Goal: Book appointment/travel/reservation

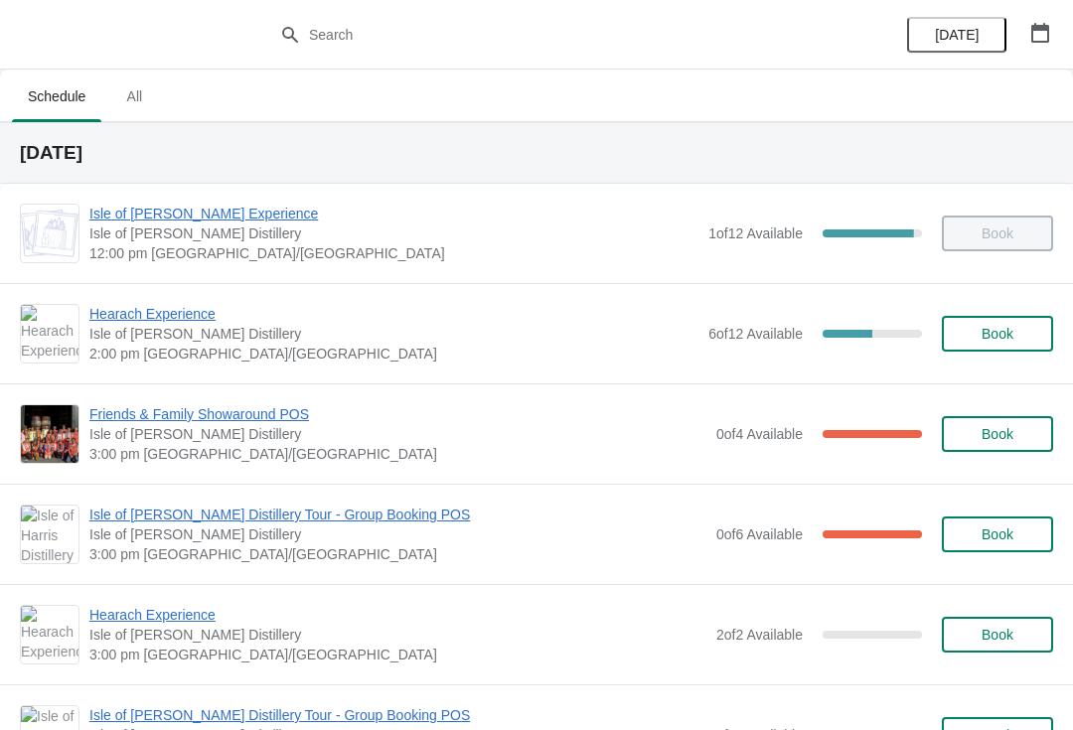
click at [175, 411] on span "Friends & Family Showaround POS" at bounding box center [397, 414] width 617 height 20
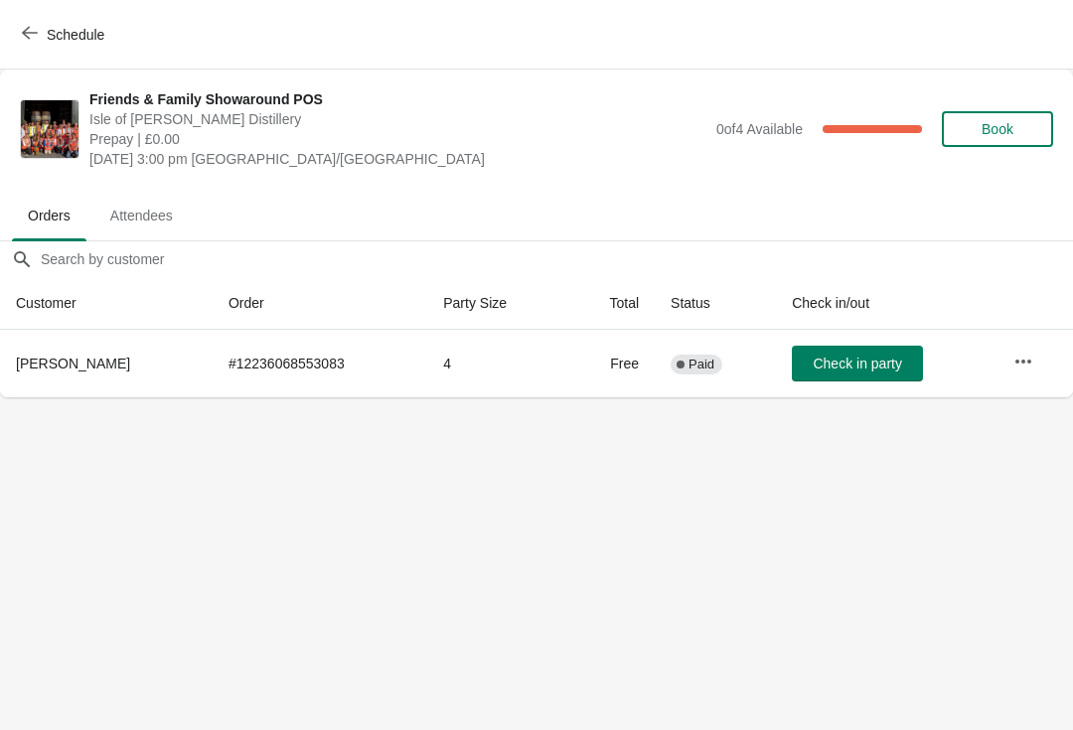
click at [79, 35] on span "Schedule" at bounding box center [76, 35] width 58 height 16
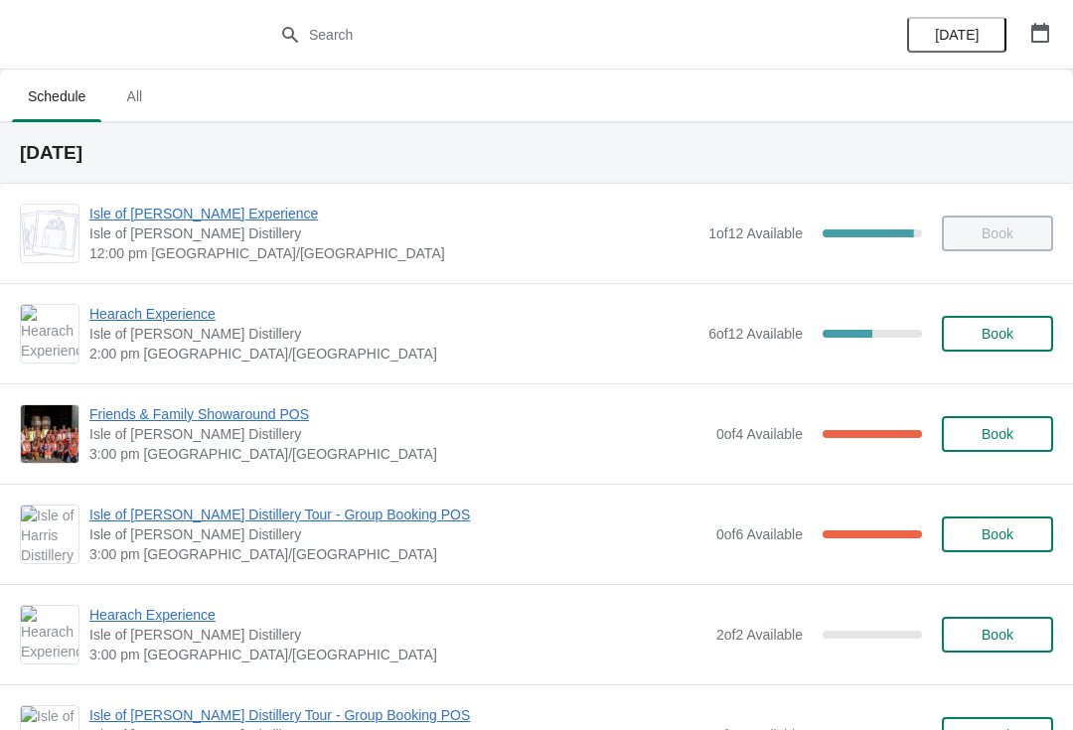
click at [185, 498] on div "Isle of Harris Distillery Tour - Group Booking POS Isle of Harris Distillery 3:…" at bounding box center [536, 534] width 1073 height 100
click at [203, 522] on span "Isle of [PERSON_NAME] Distillery Tour - Group Booking POS" at bounding box center [397, 515] width 617 height 20
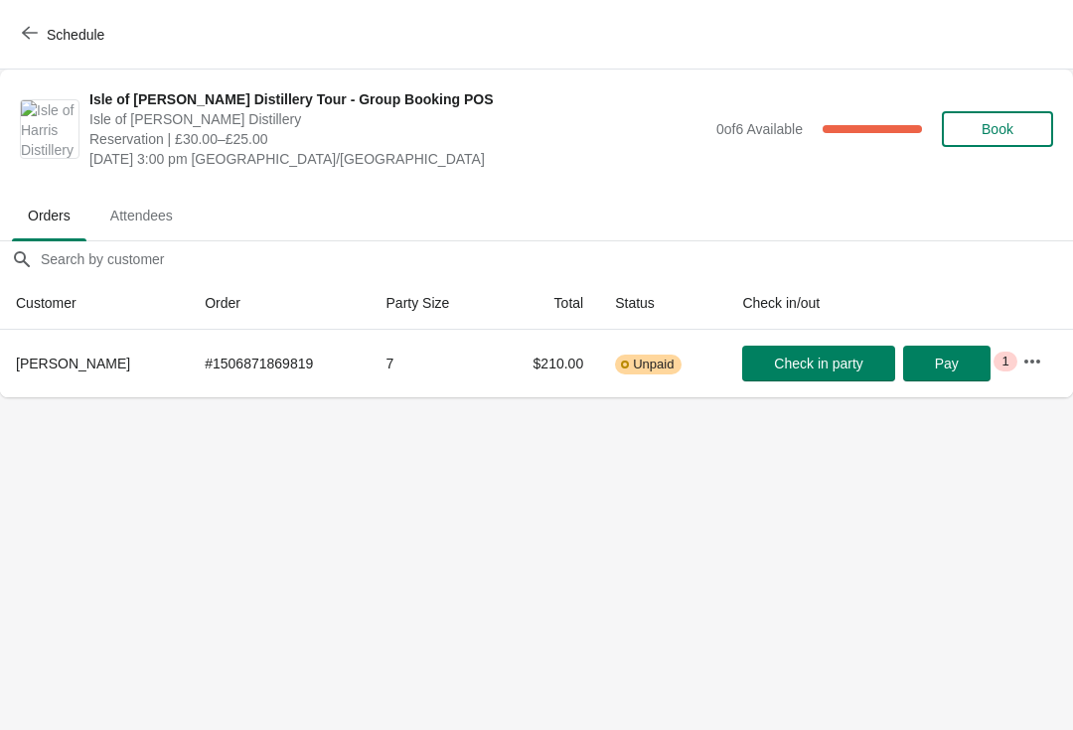
click at [75, 23] on button "Schedule" at bounding box center [65, 35] width 110 height 36
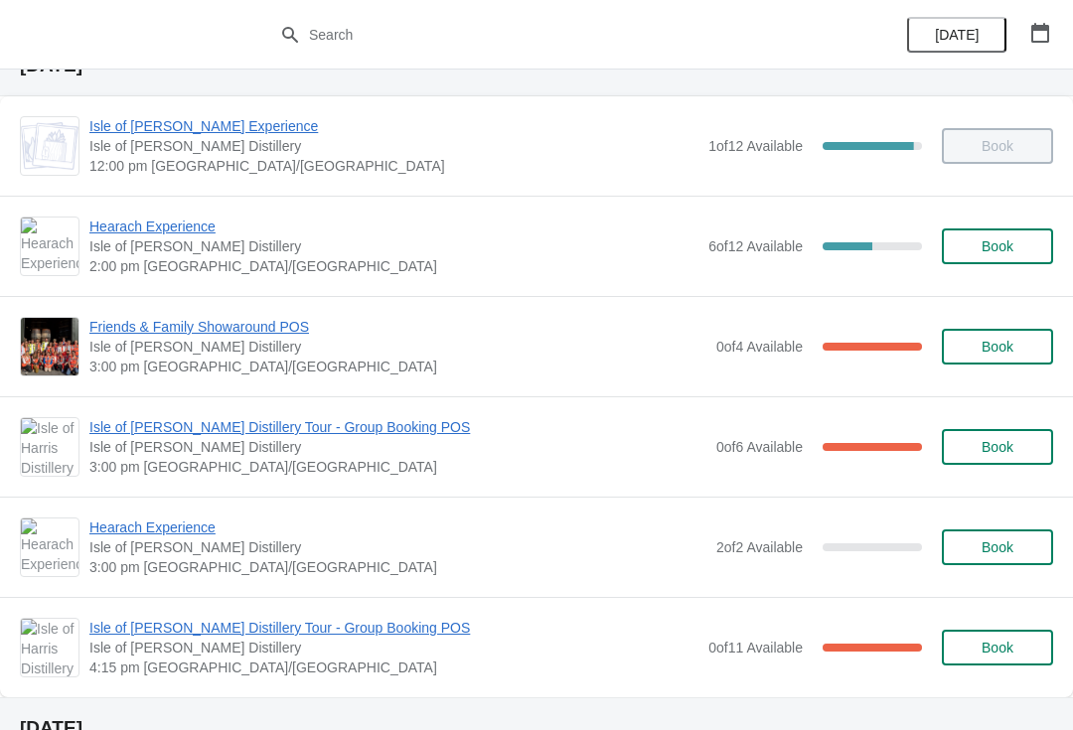
scroll to position [85, 0]
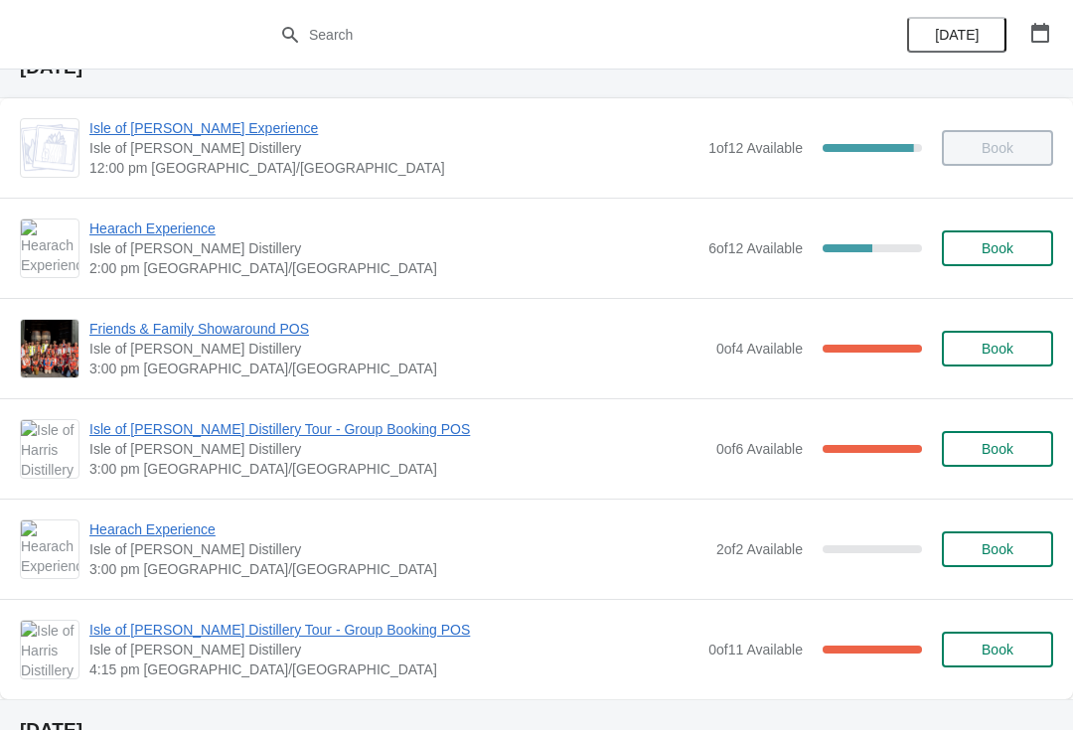
click at [156, 235] on span "Hearach Experience" at bounding box center [393, 228] width 609 height 20
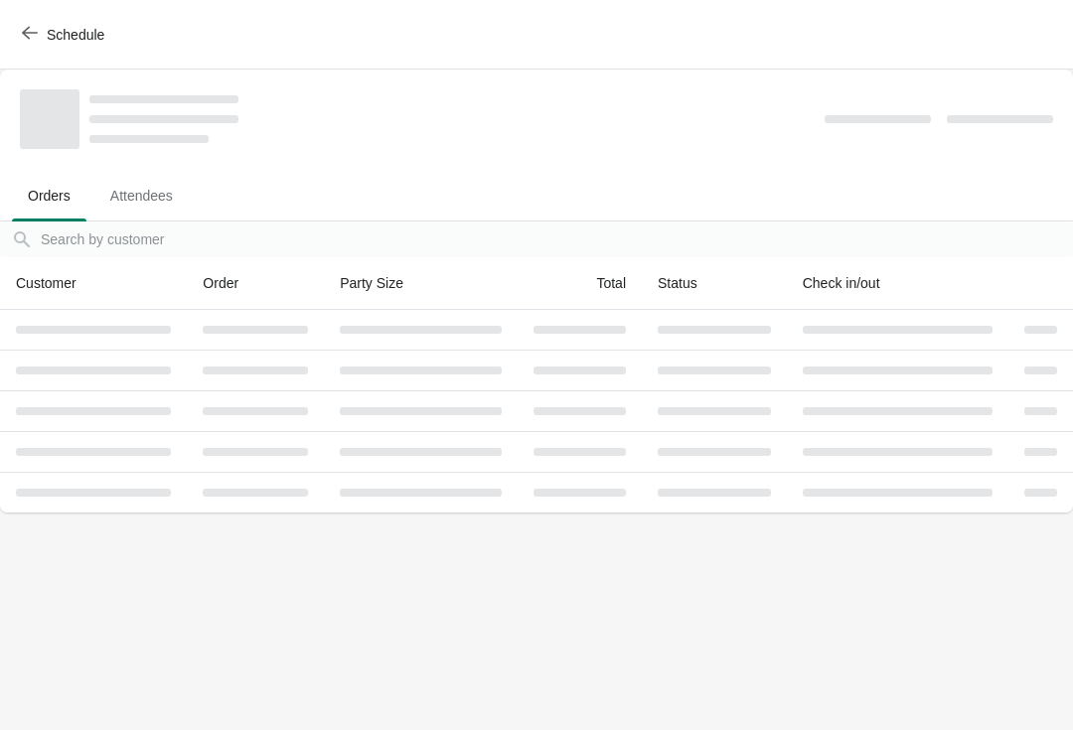
scroll to position [0, 0]
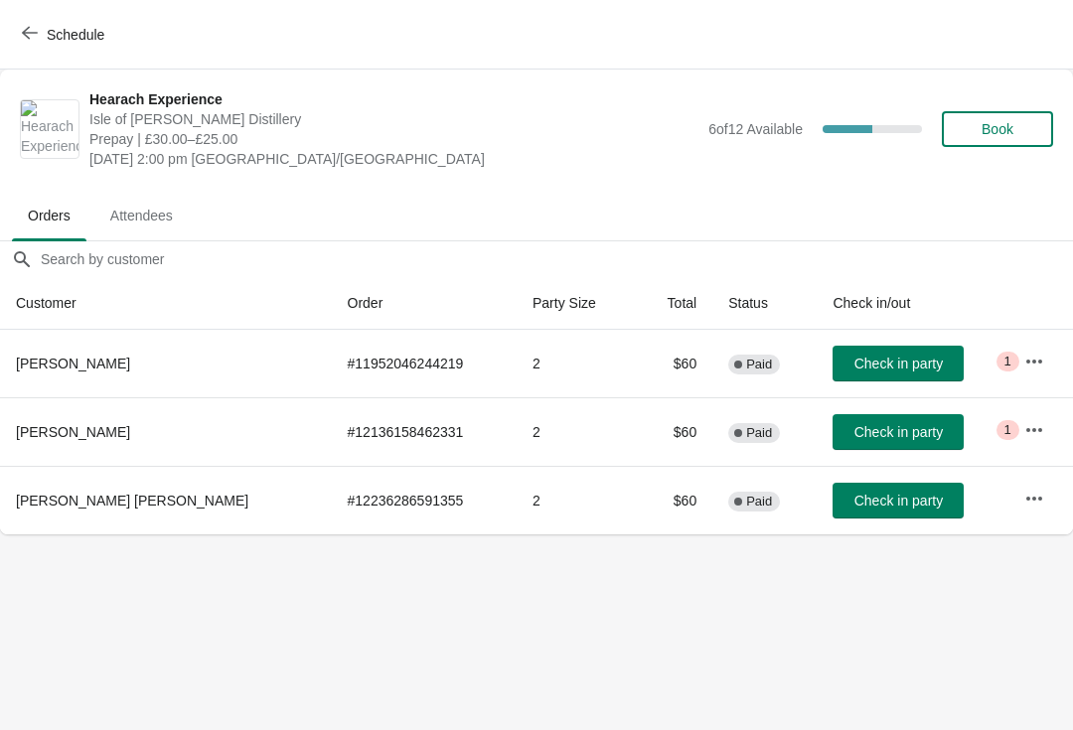
click at [48, 52] on button "Schedule" at bounding box center [65, 35] width 110 height 36
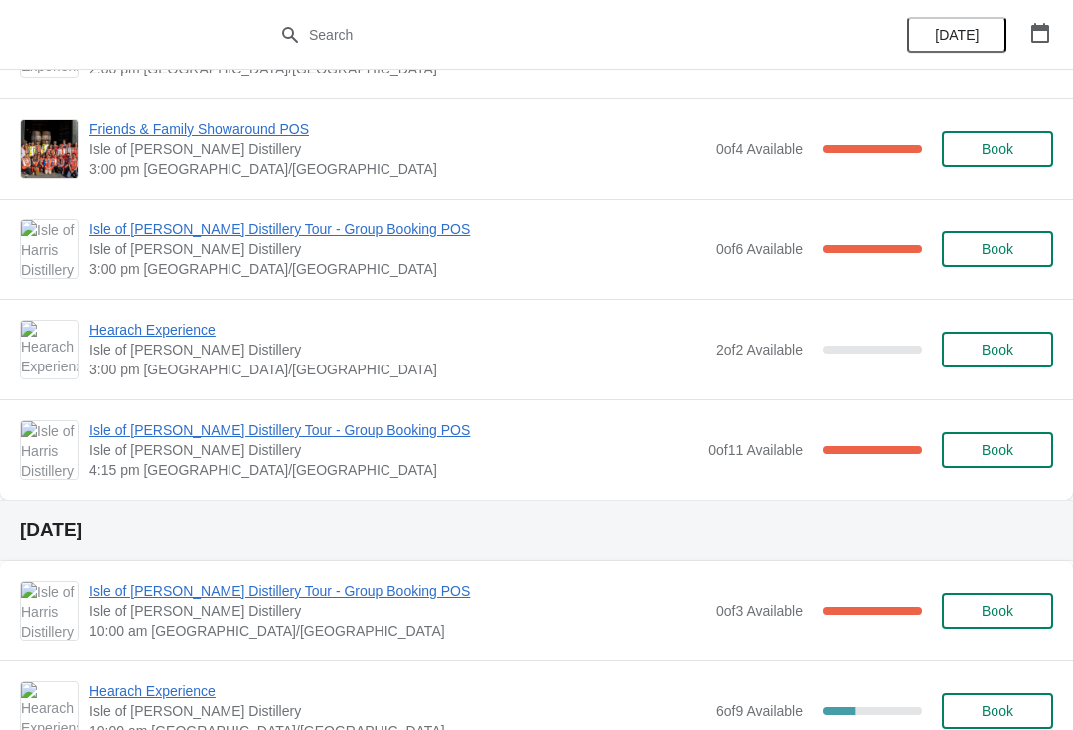
scroll to position [289, 0]
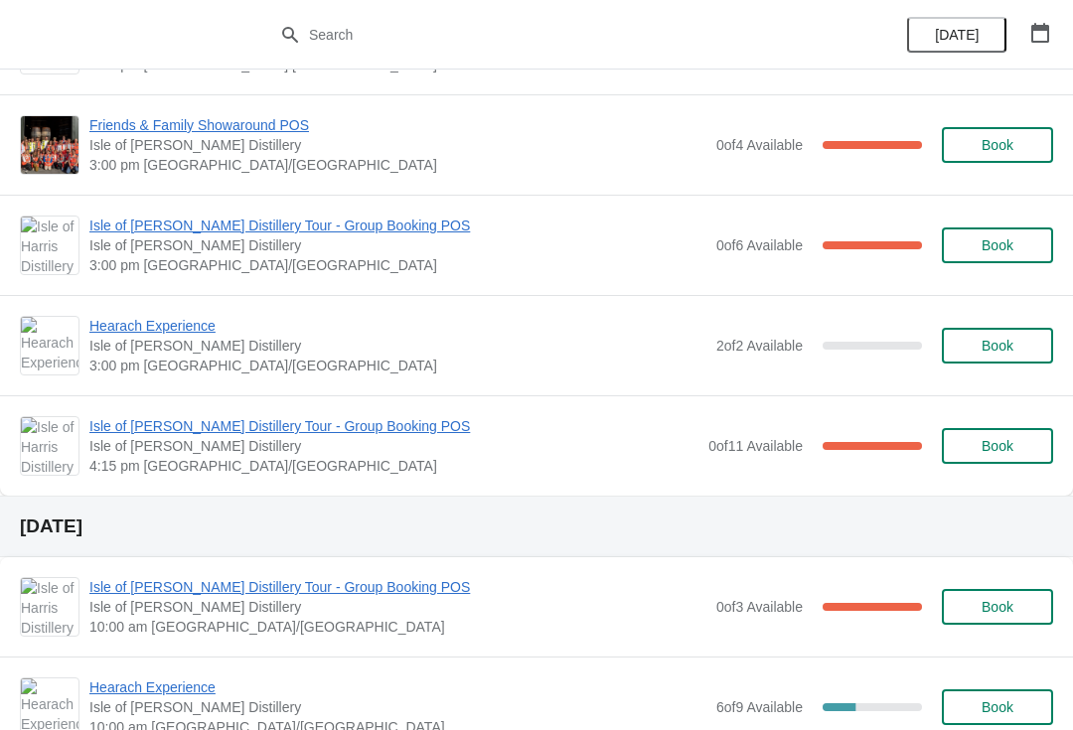
click at [198, 433] on span "Isle of [PERSON_NAME] Distillery Tour - Group Booking POS" at bounding box center [393, 426] width 609 height 20
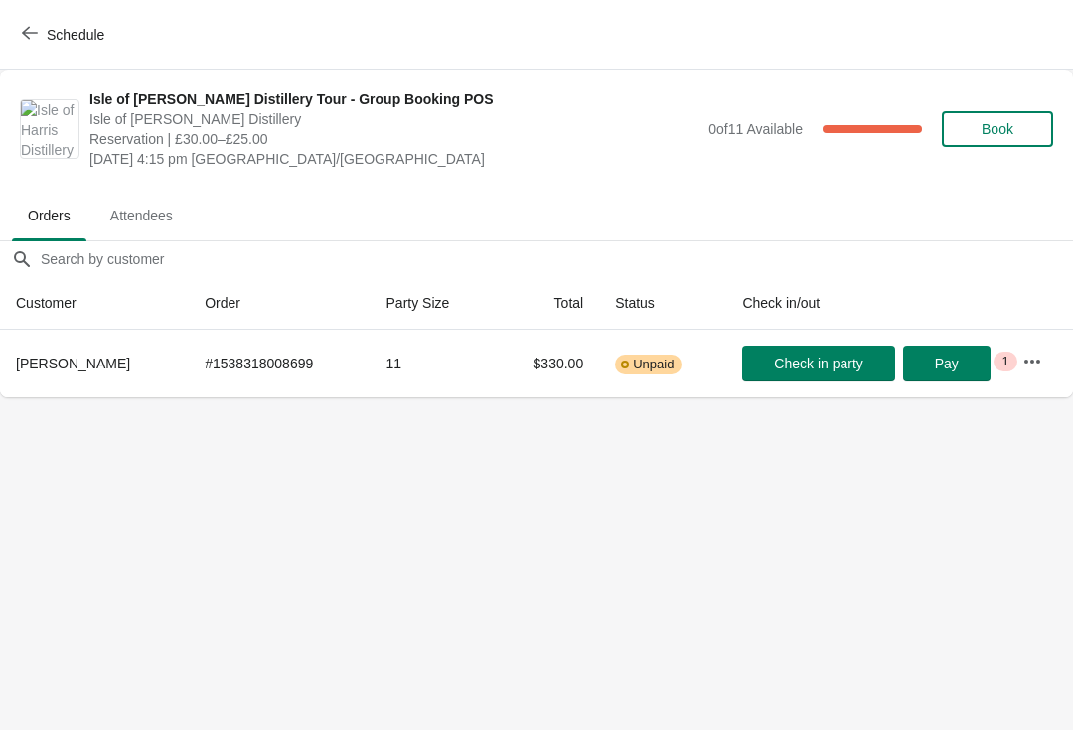
click at [45, 46] on button "Schedule" at bounding box center [65, 35] width 110 height 36
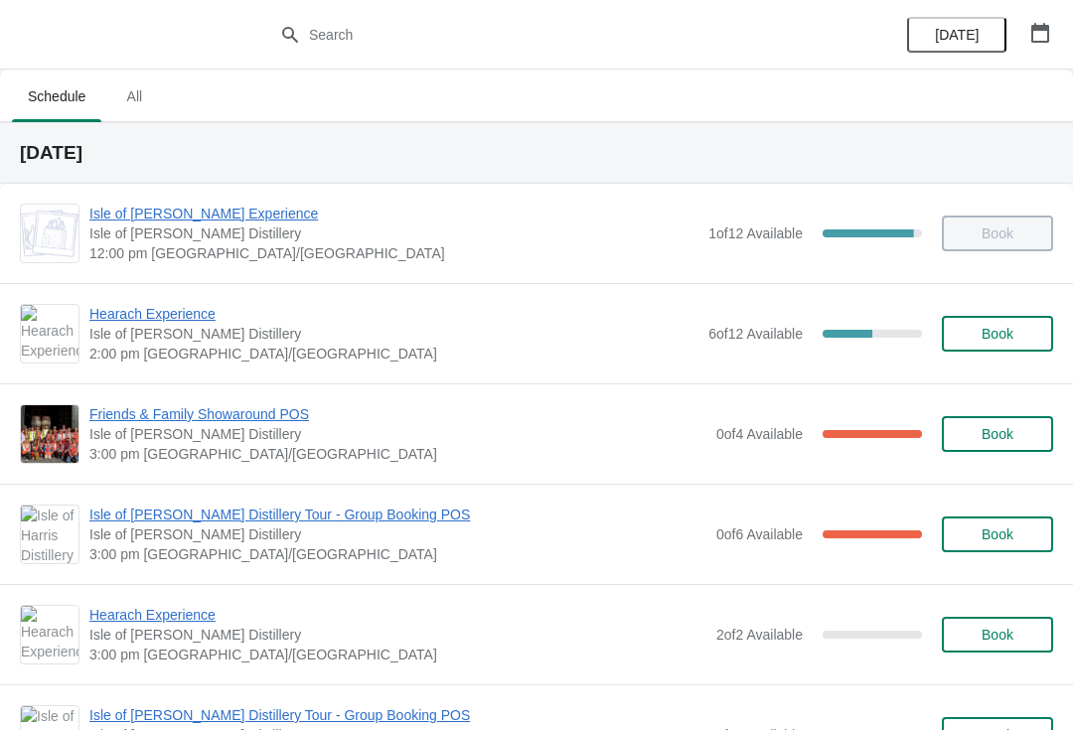
click at [184, 316] on span "Hearach Experience" at bounding box center [393, 314] width 609 height 20
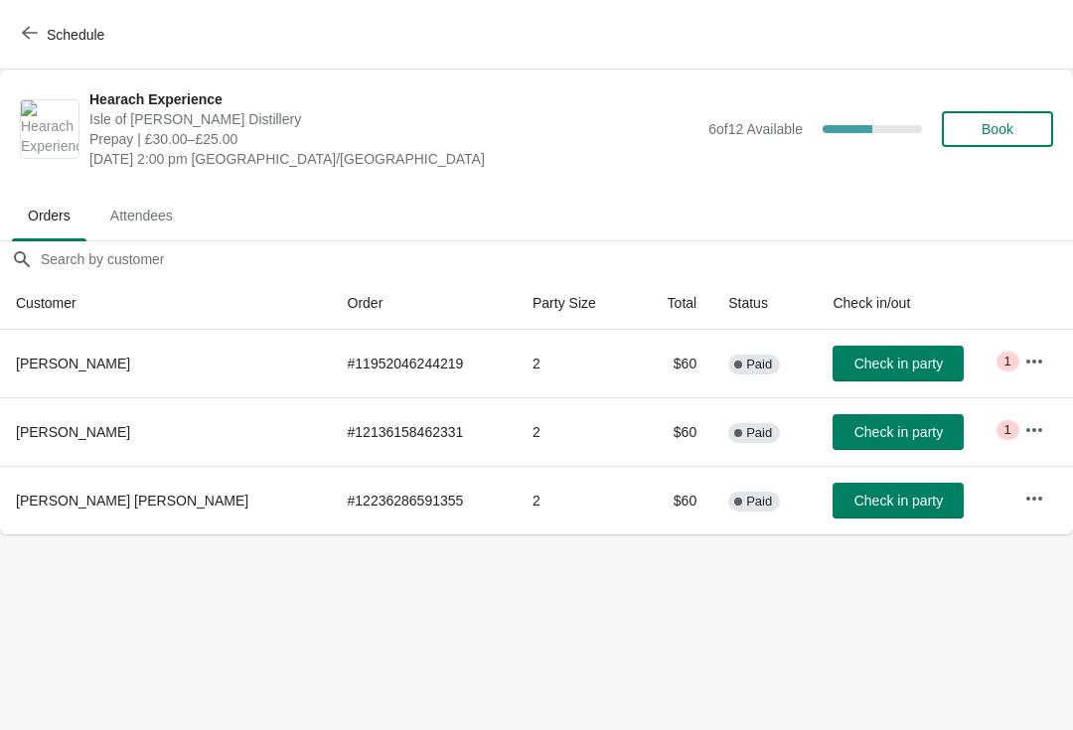
click at [866, 504] on span "Check in party" at bounding box center [898, 501] width 88 height 16
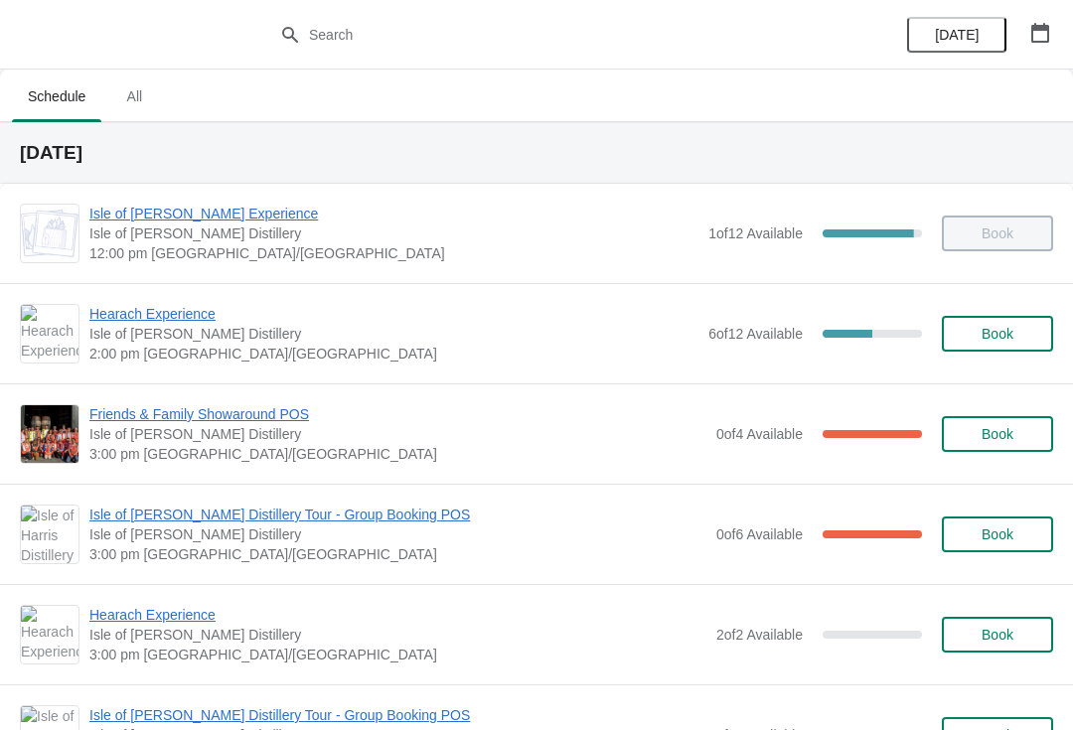
click at [163, 320] on span "Hearach Experience" at bounding box center [393, 314] width 609 height 20
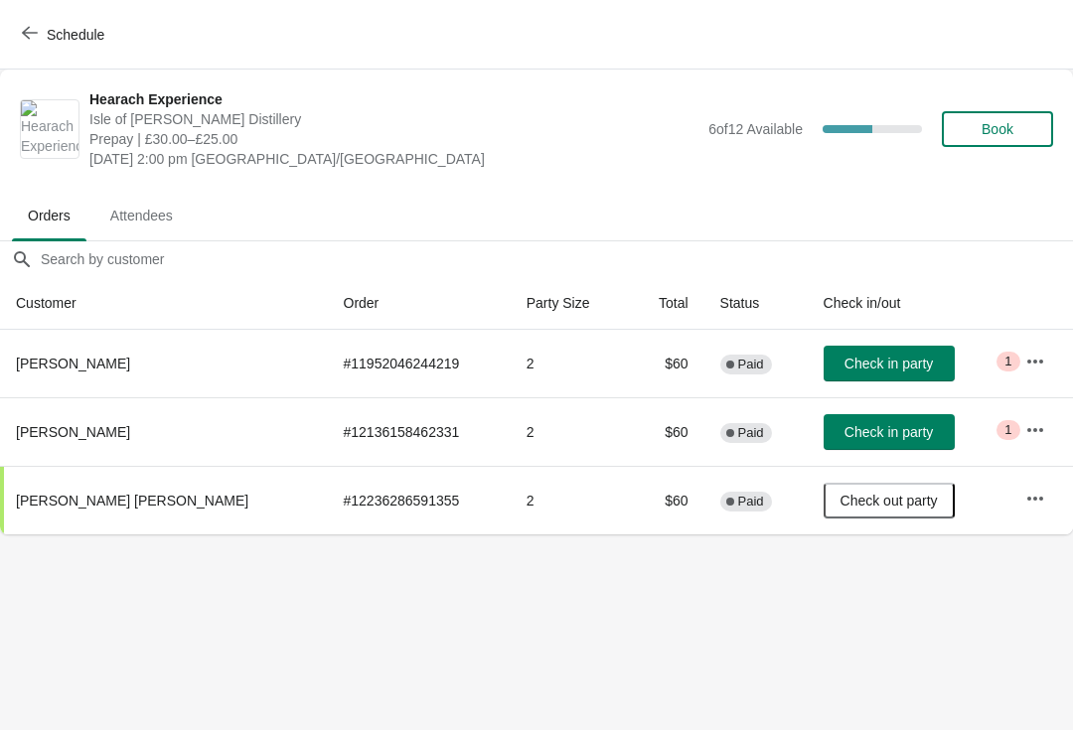
click at [868, 368] on span "Check in party" at bounding box center [888, 364] width 88 height 16
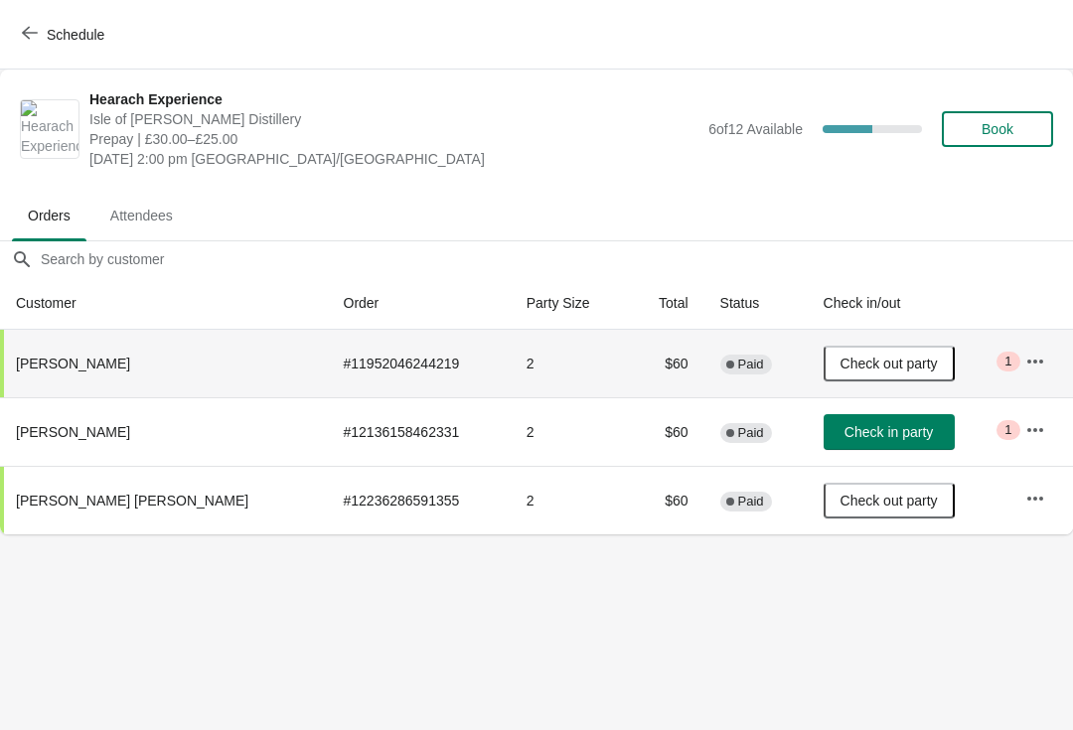
click at [875, 439] on span "Check in party" at bounding box center [888, 432] width 88 height 16
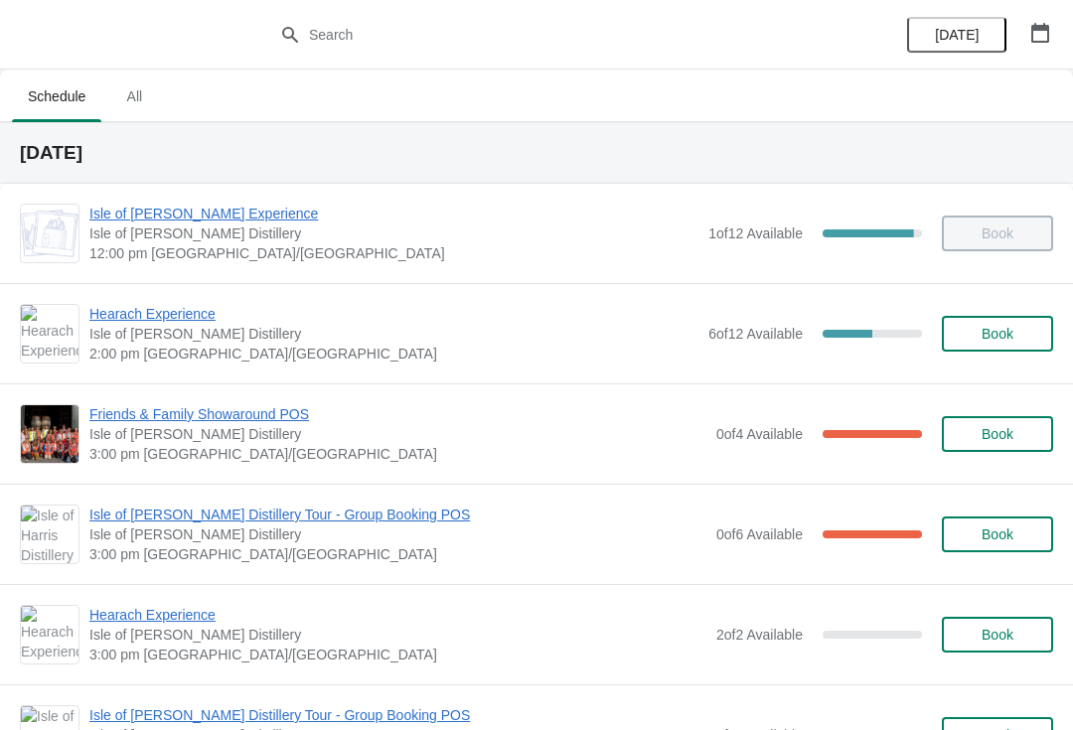
click at [189, 312] on span "Hearach Experience" at bounding box center [393, 314] width 609 height 20
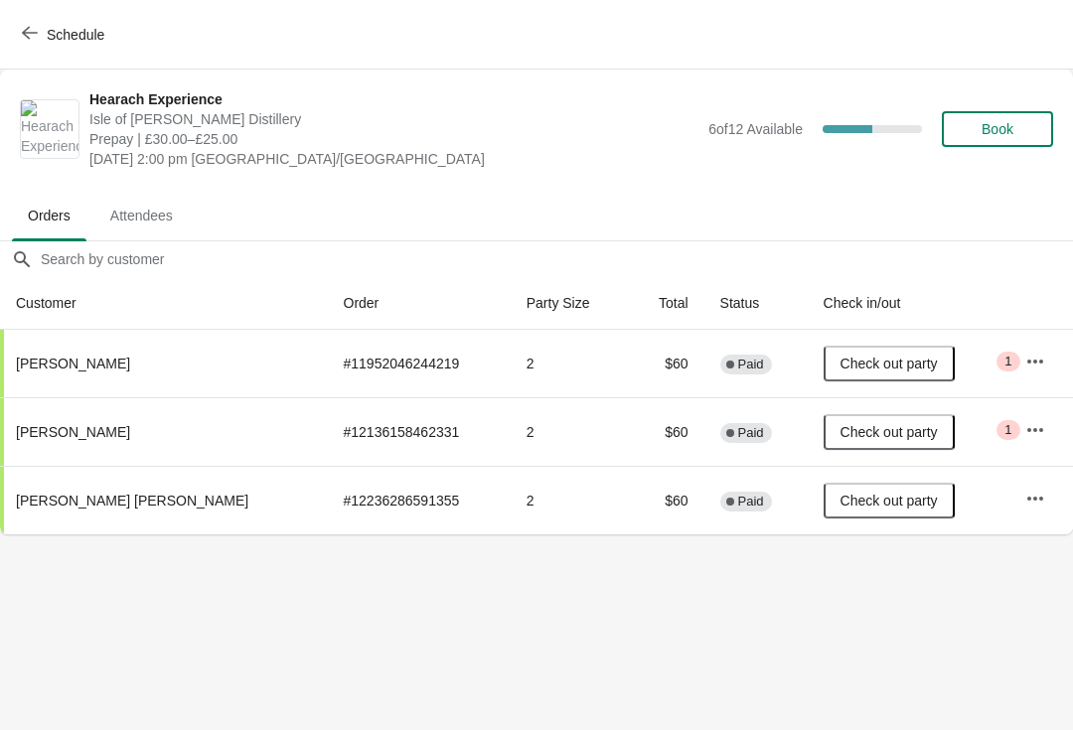
click at [1017, 142] on button "Book" at bounding box center [997, 129] width 111 height 36
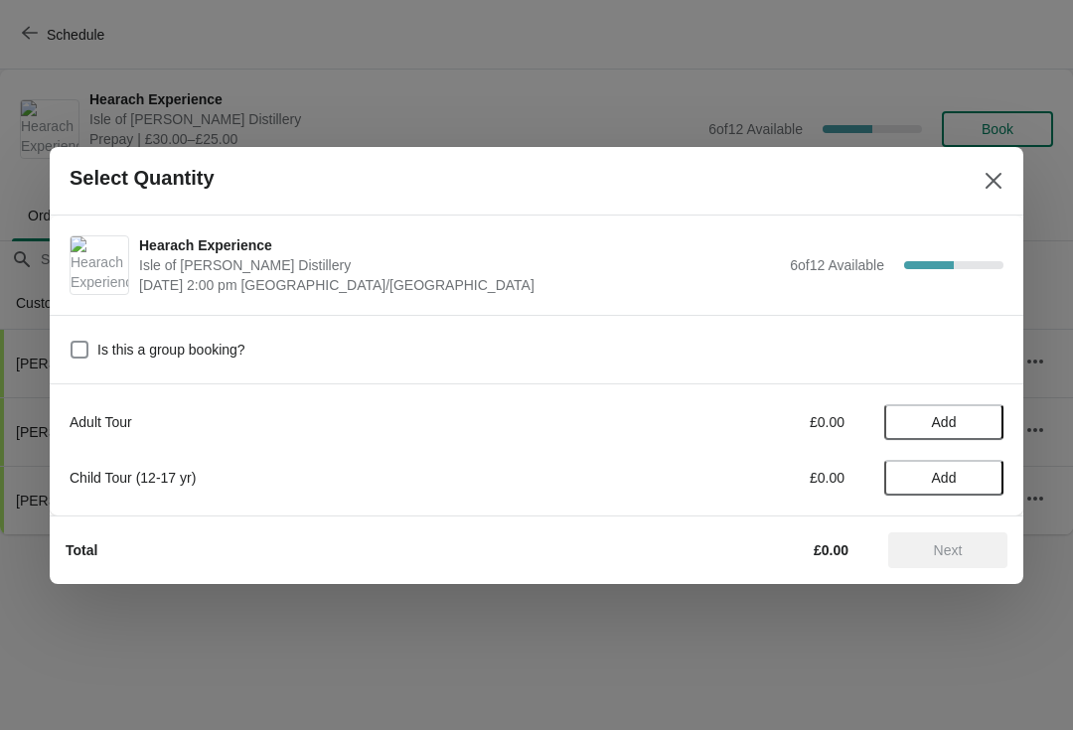
click at [975, 415] on span "Add" at bounding box center [943, 422] width 83 height 16
click at [985, 414] on icon at bounding box center [977, 421] width 21 height 21
click at [965, 553] on span "Next" at bounding box center [947, 550] width 87 height 16
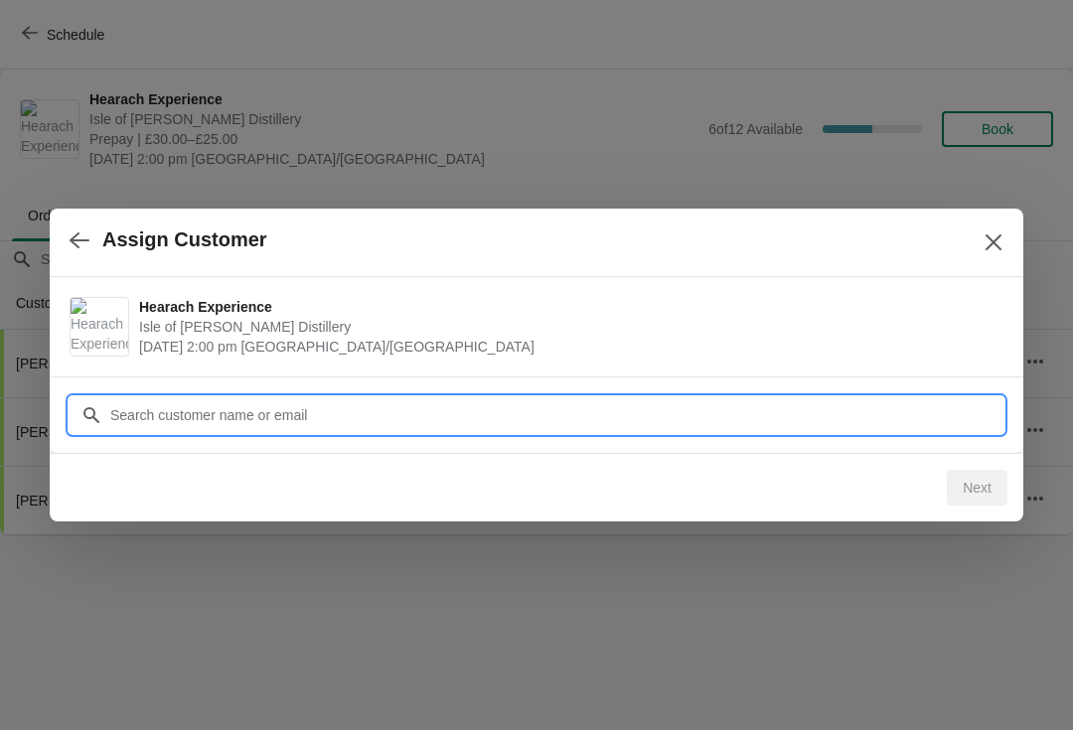
click at [592, 400] on input "Customer" at bounding box center [556, 415] width 894 height 36
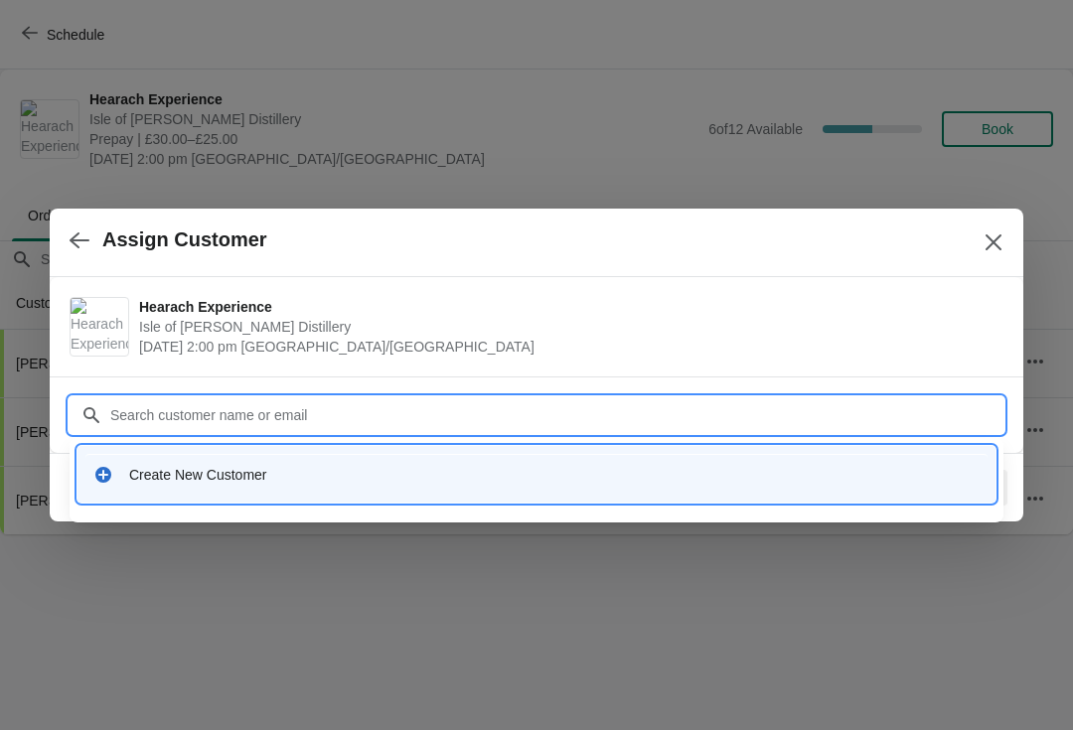
click at [401, 478] on div "Create New Customer" at bounding box center [554, 475] width 850 height 20
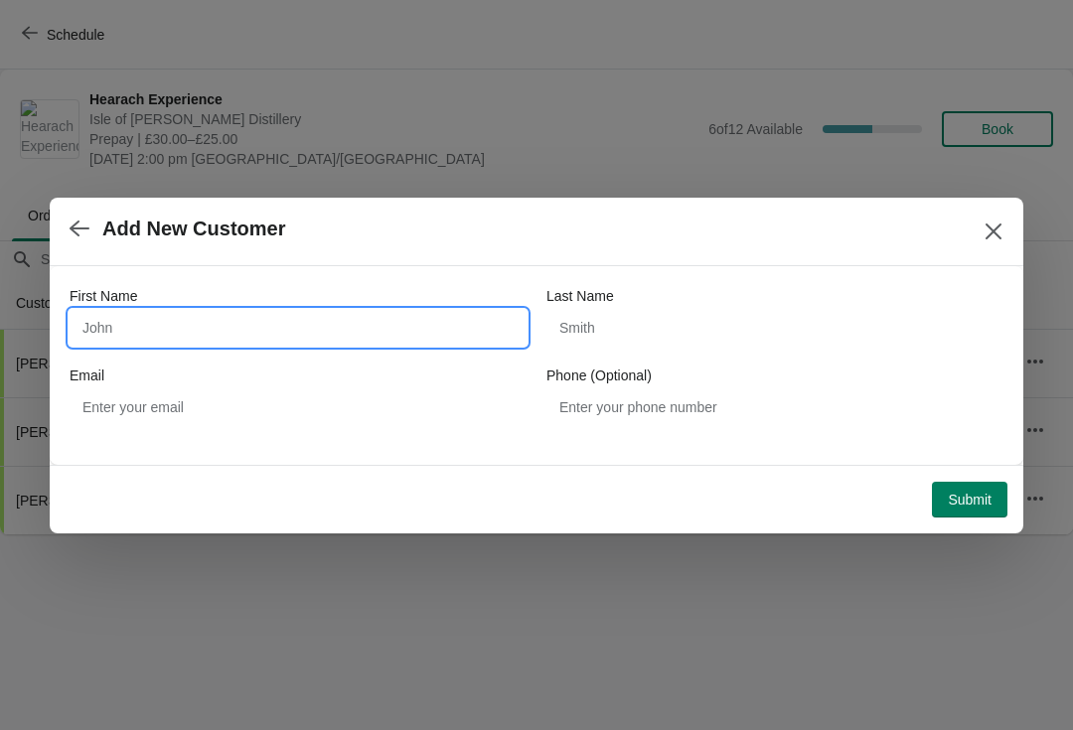
click at [196, 320] on input "First Name" at bounding box center [298, 328] width 457 height 36
type input "Cody"
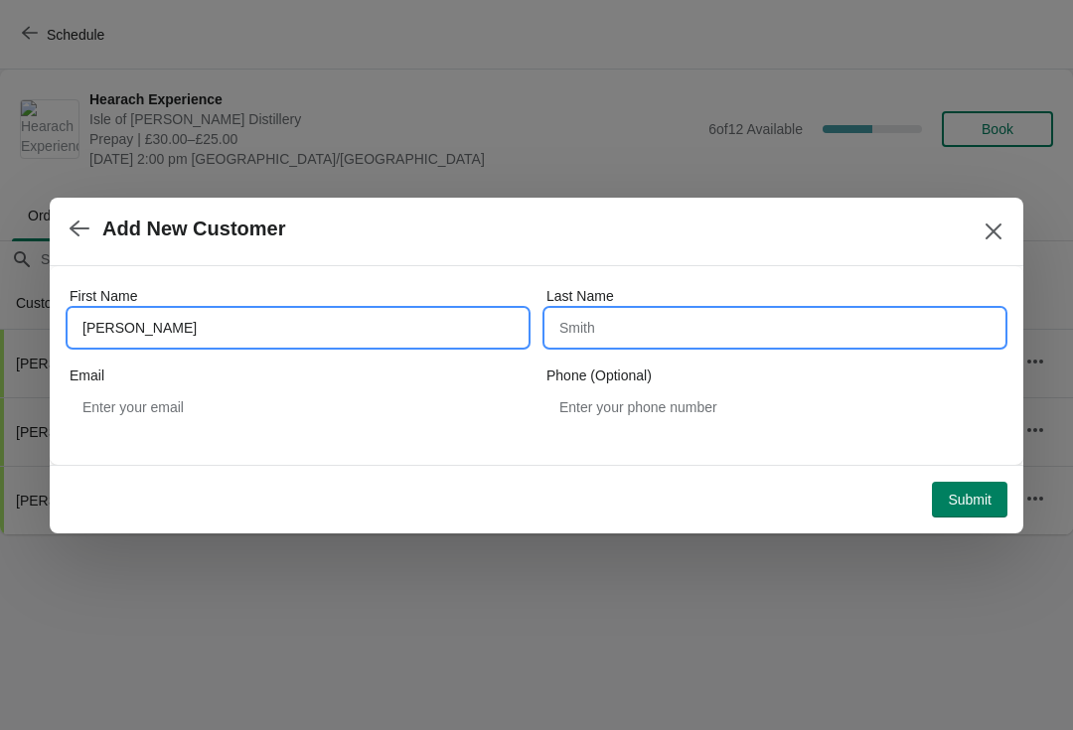
click at [658, 340] on input "Last Name" at bounding box center [774, 328] width 457 height 36
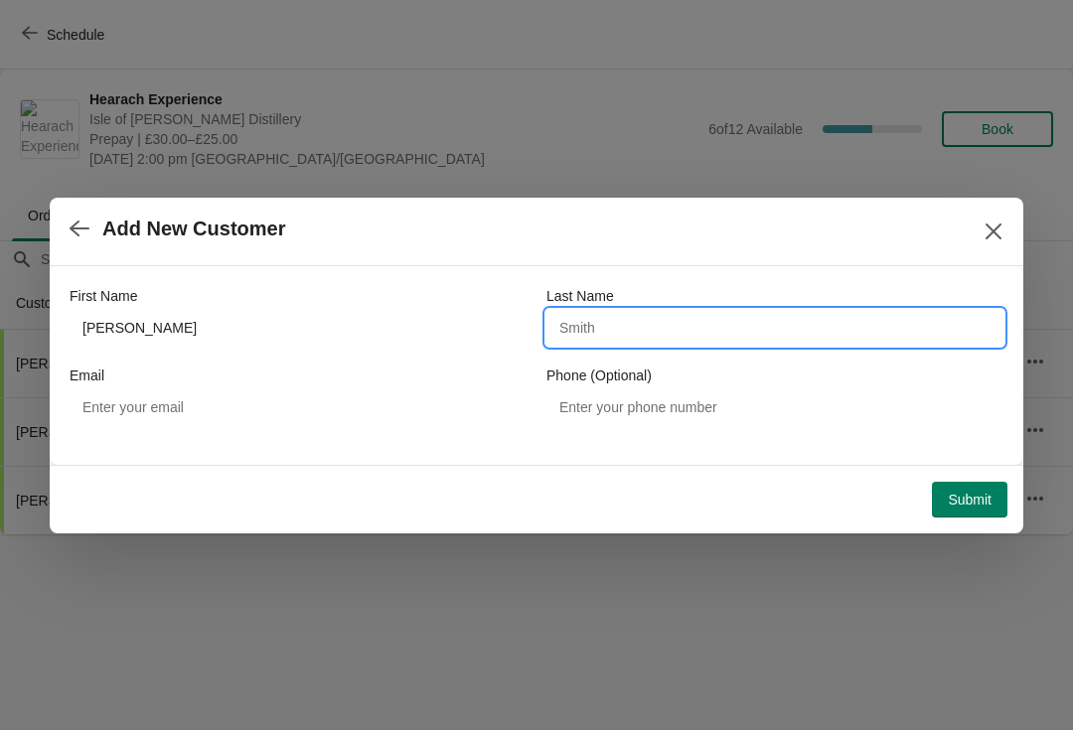
type input "C"
type input "Kubiak"
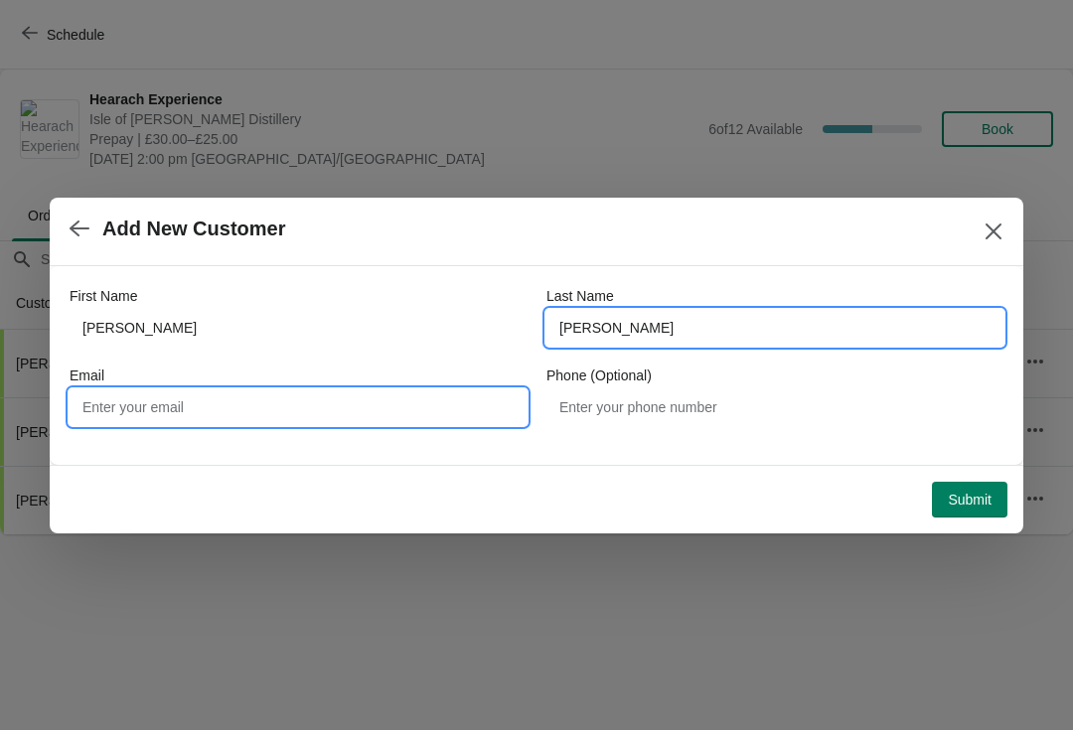
click at [323, 408] on input "Email" at bounding box center [298, 407] width 457 height 36
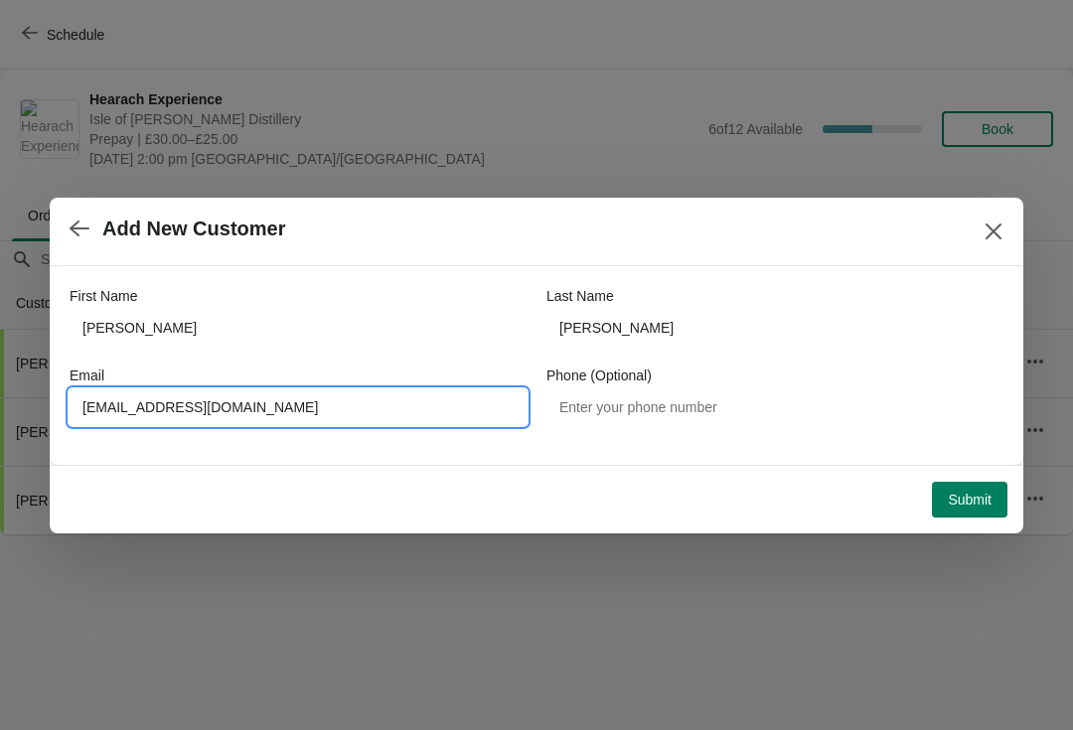
type input "Wood.melissa23@gmail.com"
click at [961, 515] on button "Submit" at bounding box center [969, 500] width 75 height 36
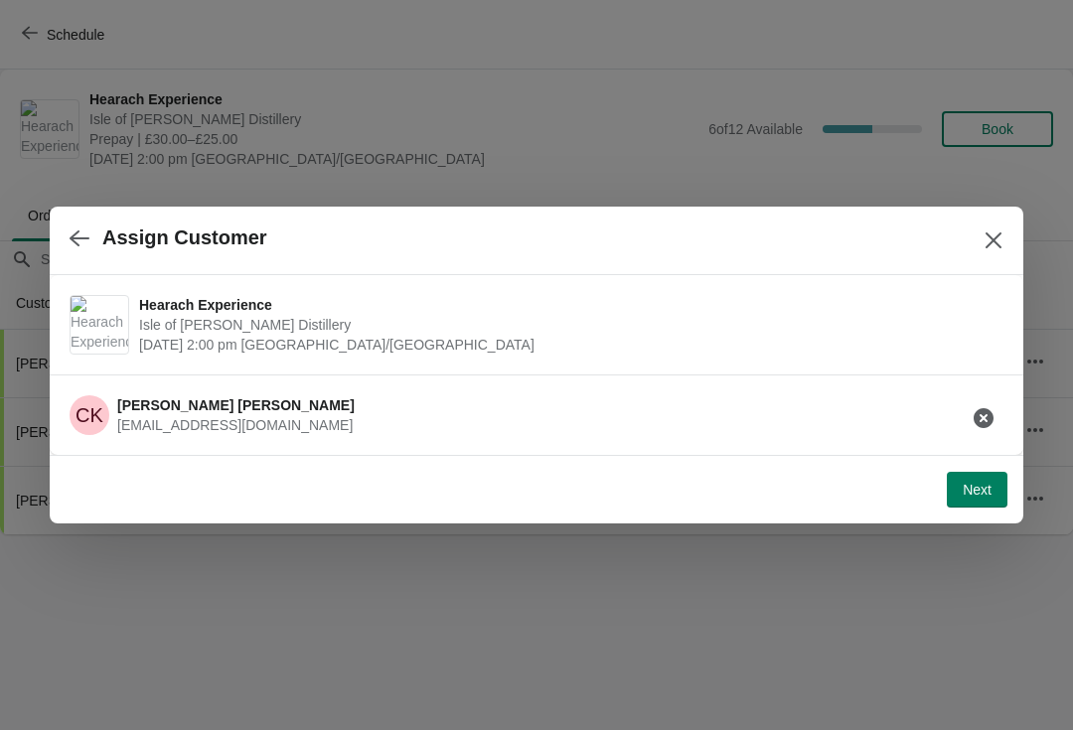
click at [969, 501] on button "Next" at bounding box center [976, 490] width 61 height 36
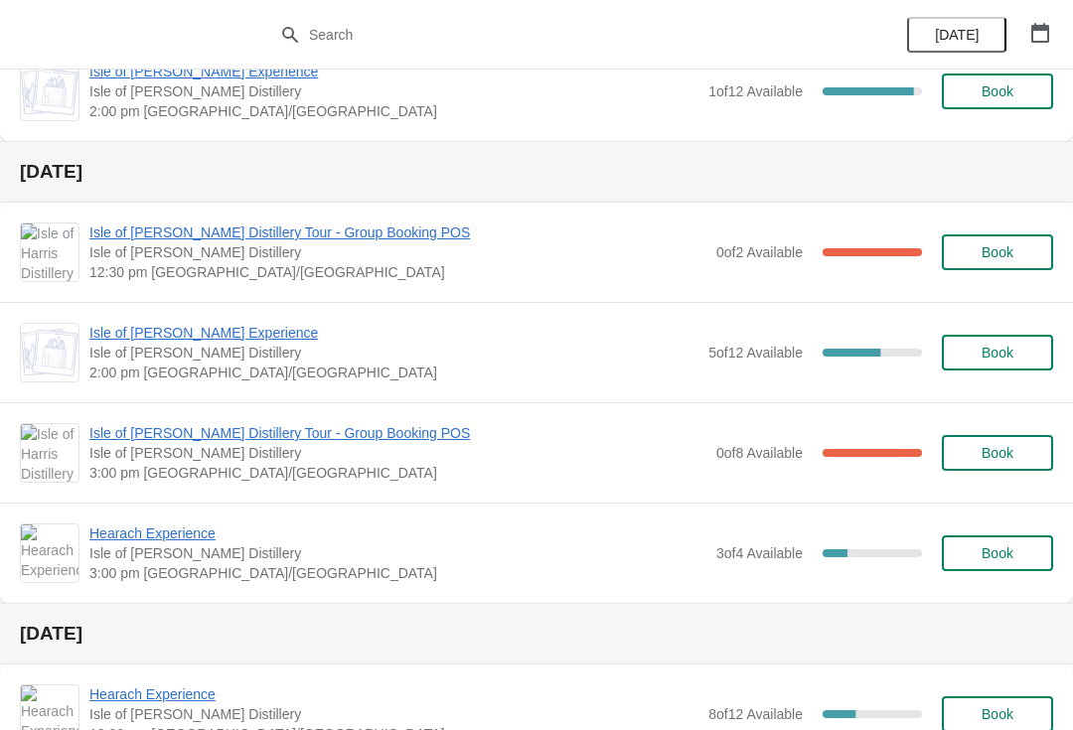
scroll to position [1110, 0]
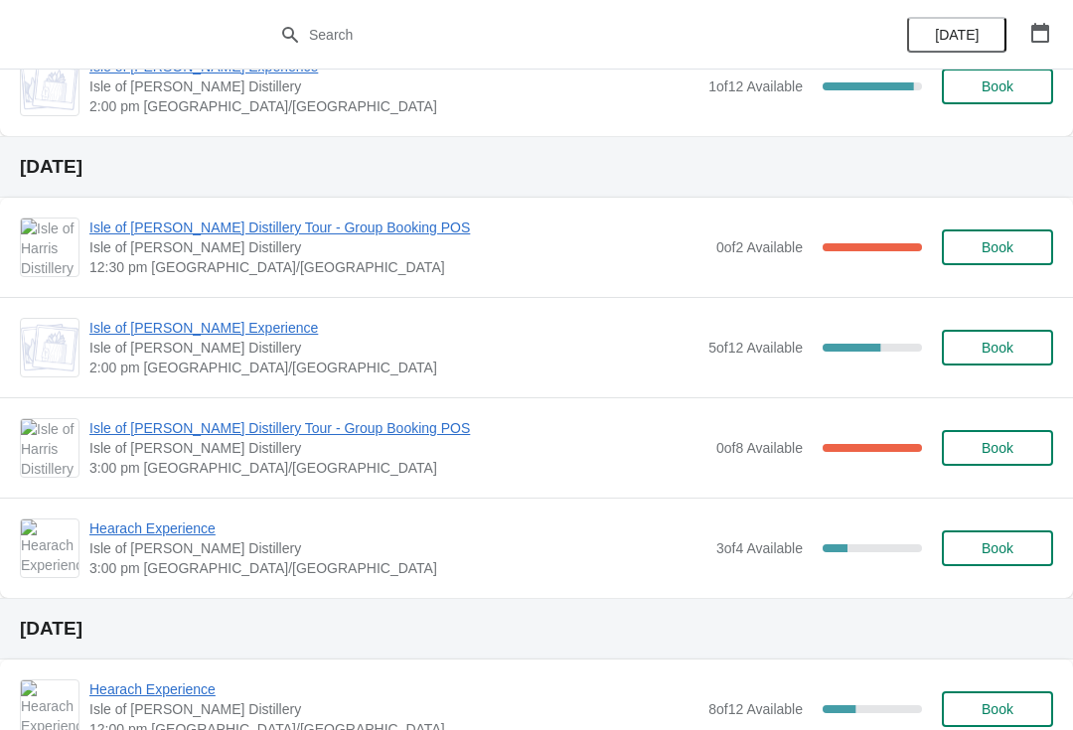
click at [147, 537] on span "Hearach Experience" at bounding box center [397, 528] width 617 height 20
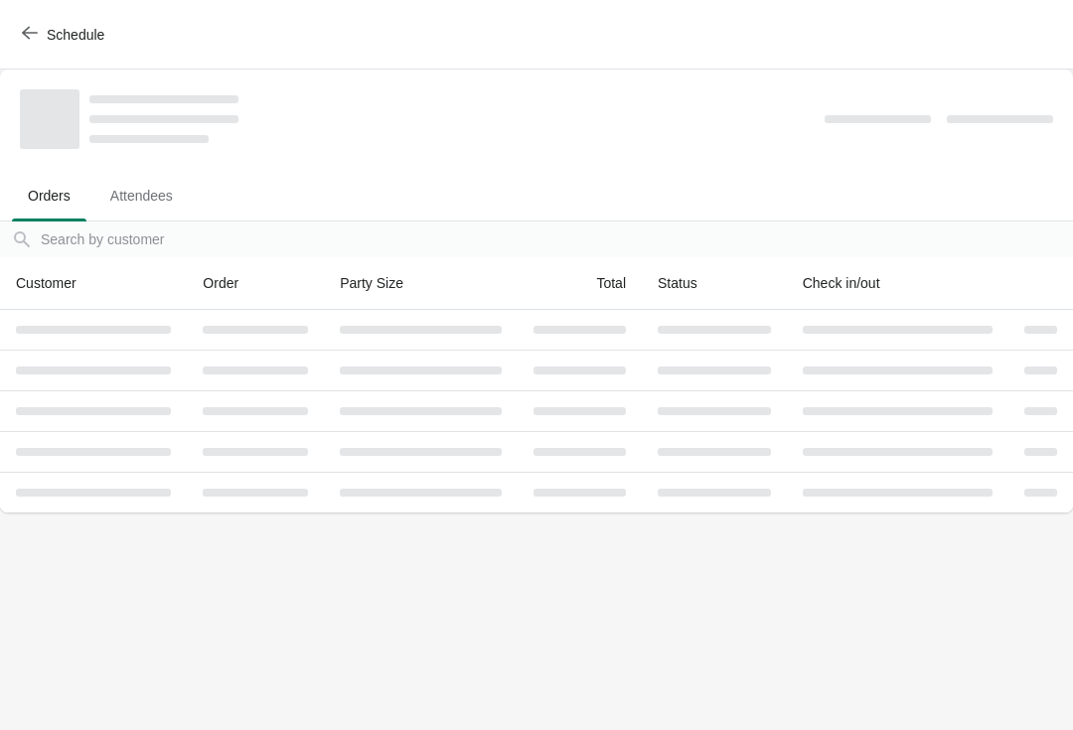
scroll to position [0, 0]
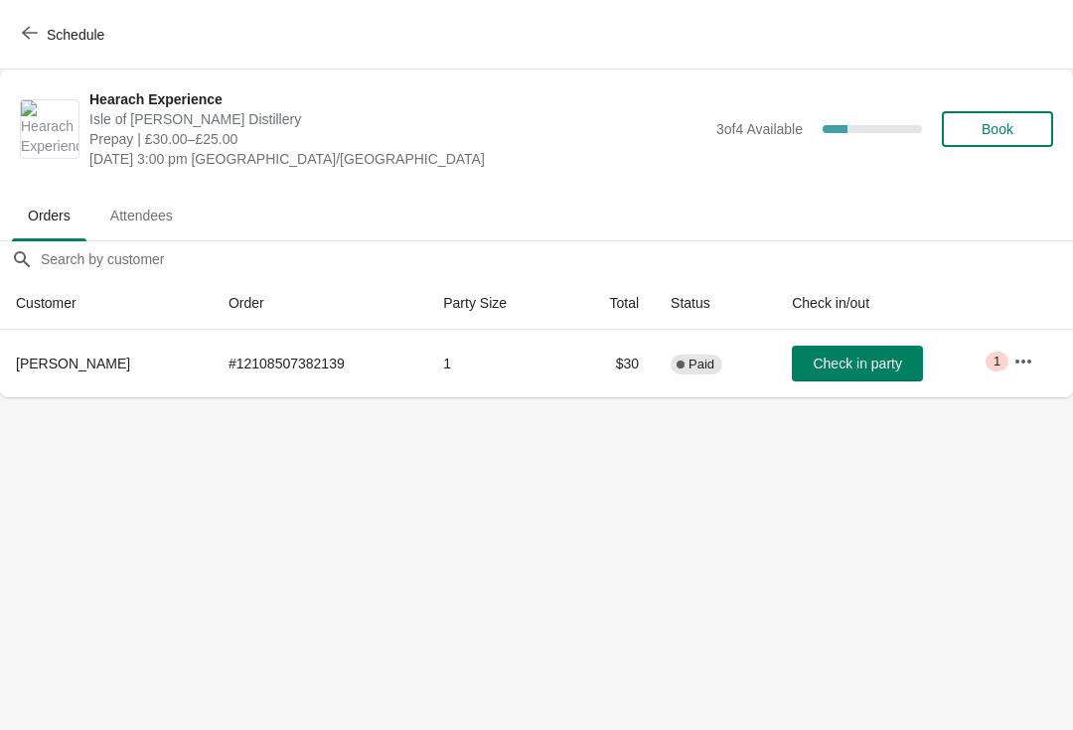
click at [19, 40] on button "Schedule" at bounding box center [65, 35] width 110 height 36
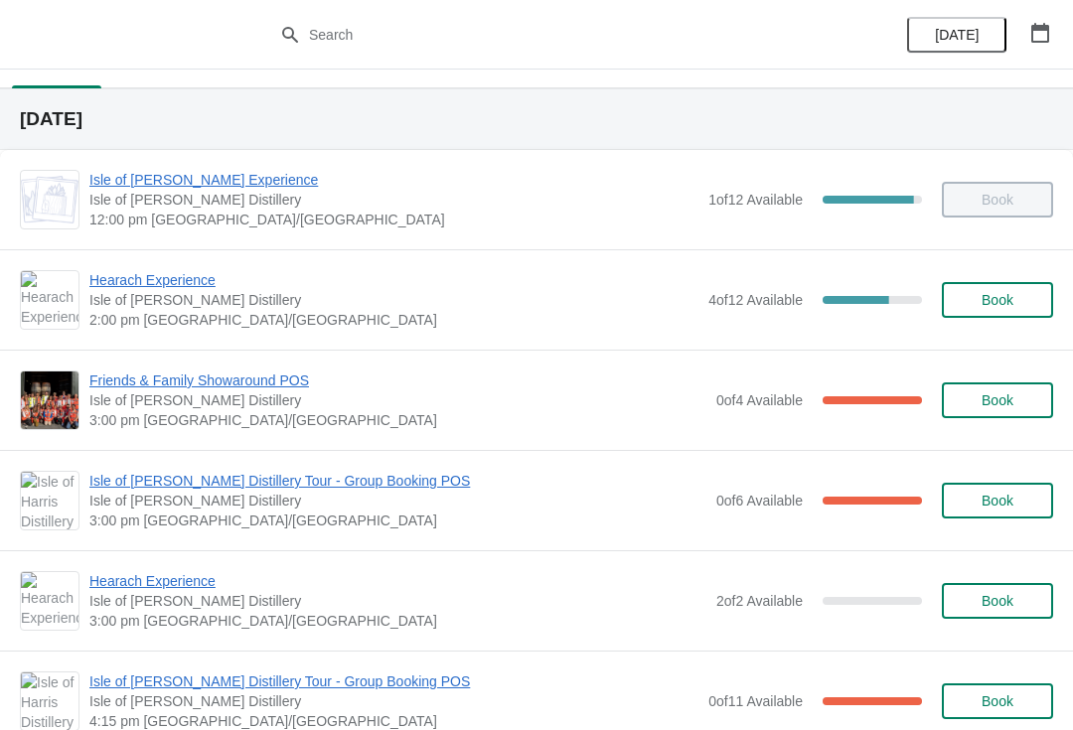
scroll to position [32, 0]
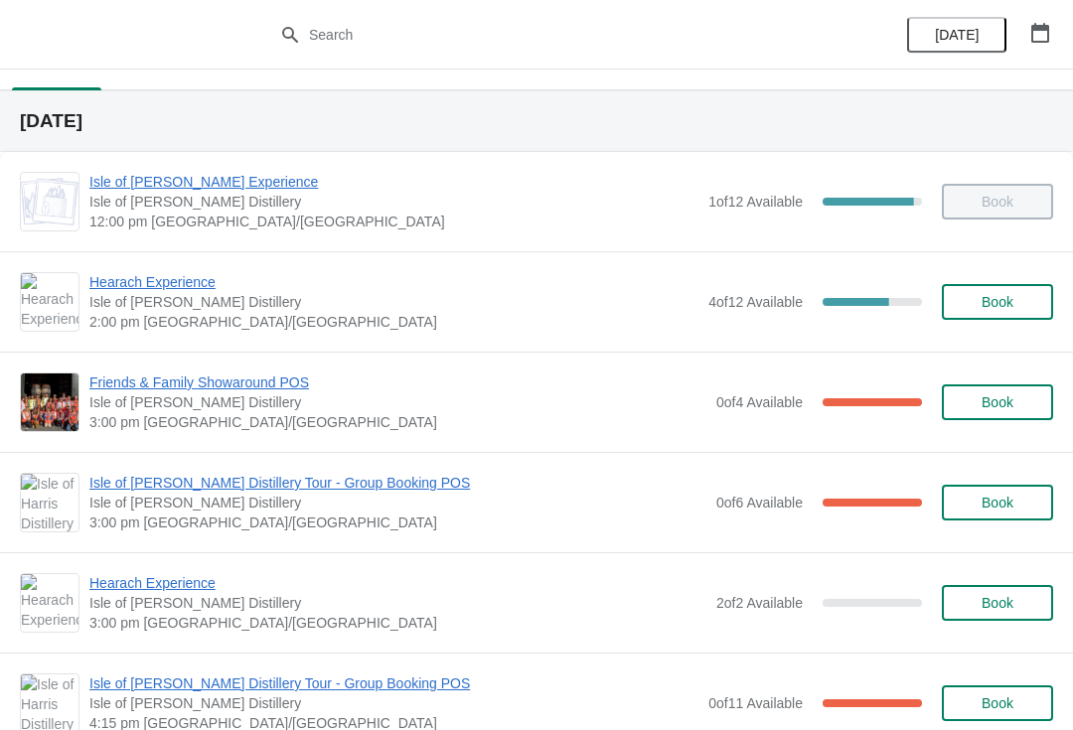
click at [165, 288] on span "Hearach Experience" at bounding box center [393, 282] width 609 height 20
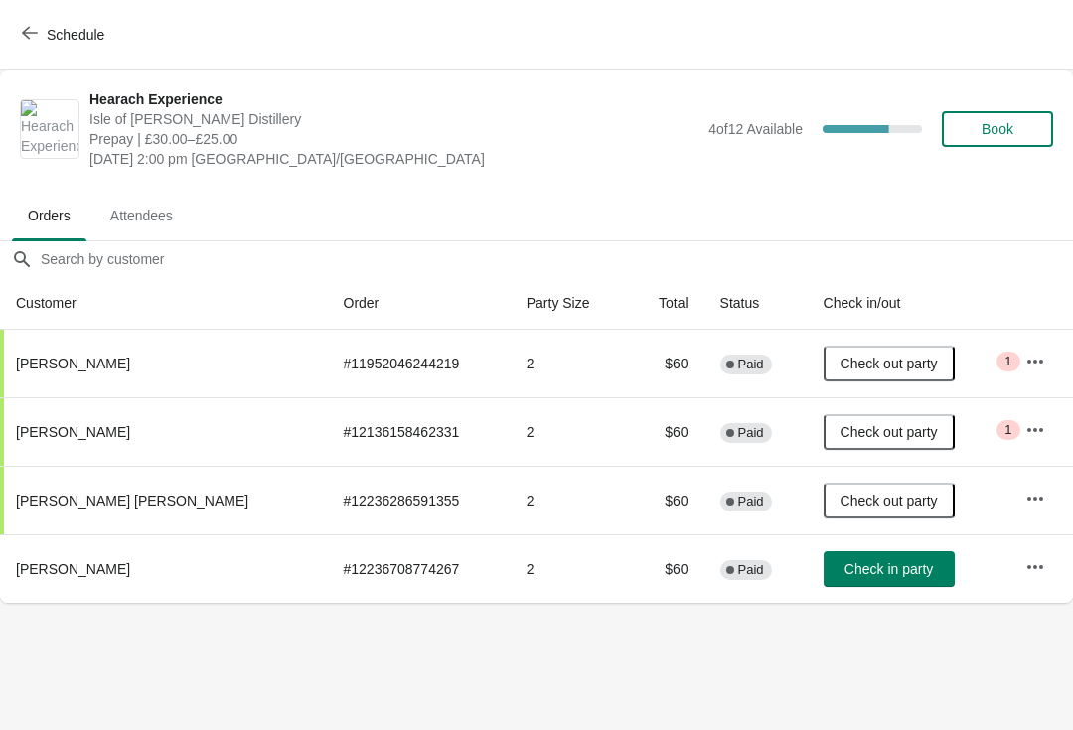
click at [875, 567] on span "Check in party" at bounding box center [888, 569] width 88 height 16
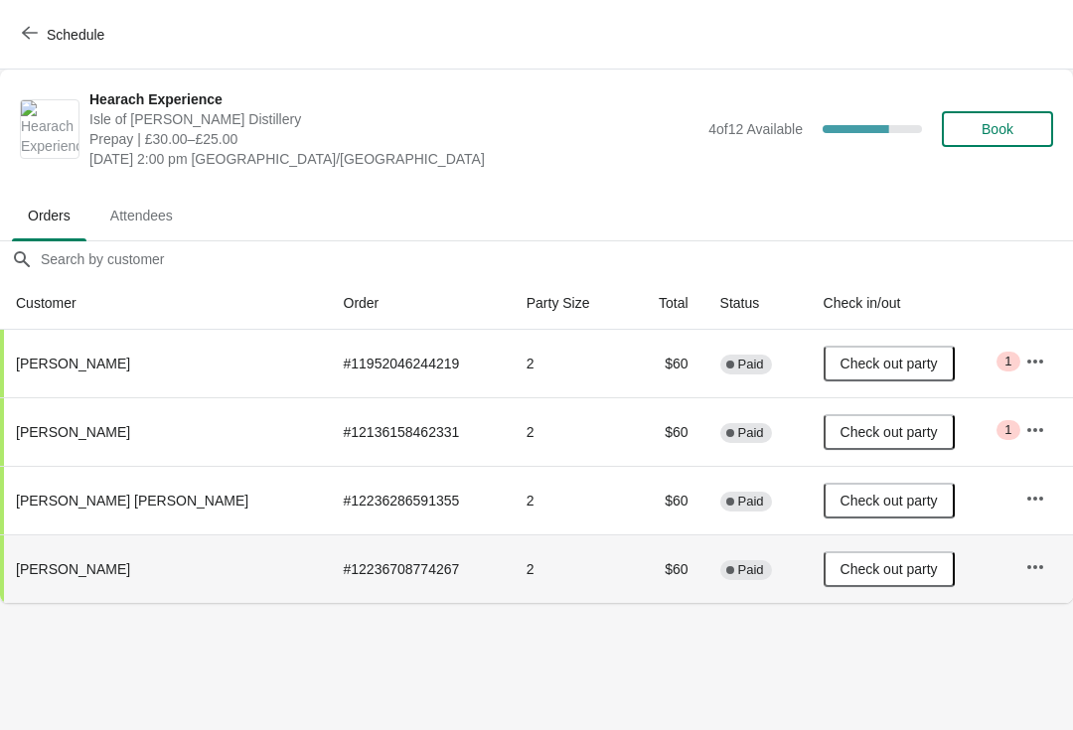
click at [13, 20] on button "Schedule" at bounding box center [65, 35] width 110 height 36
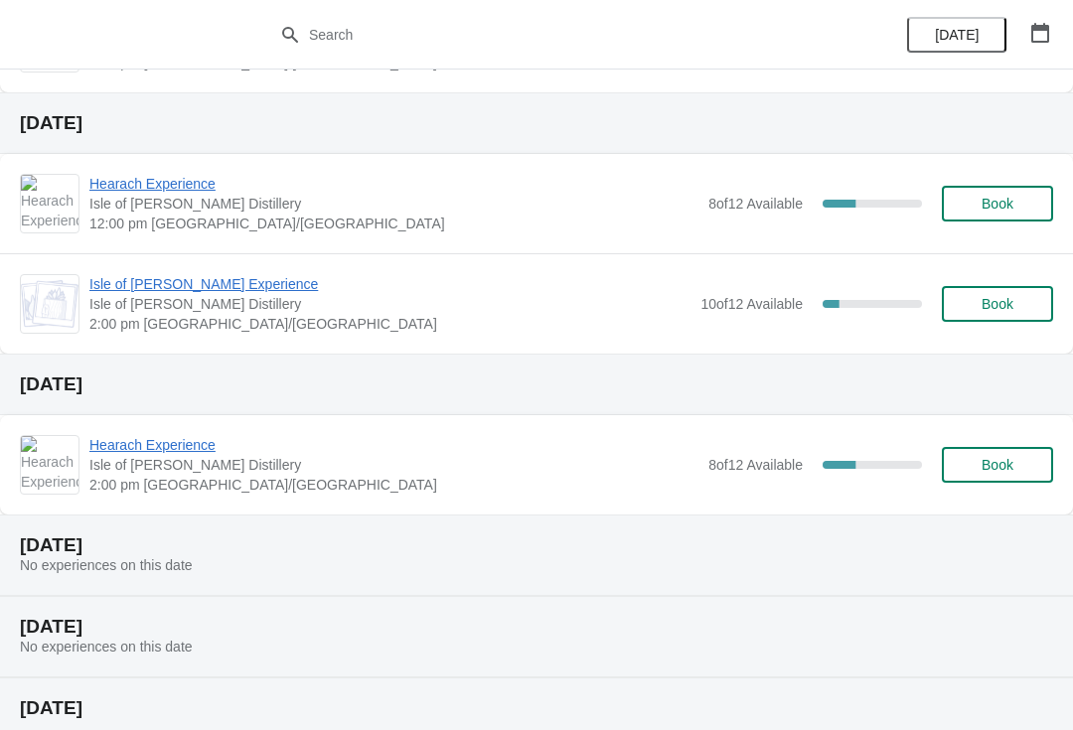
scroll to position [1618, 0]
